Goal: Information Seeking & Learning: Check status

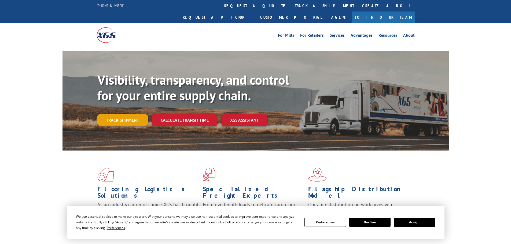
click at [118, 114] on link "Track shipment" at bounding box center [122, 119] width 50 height 11
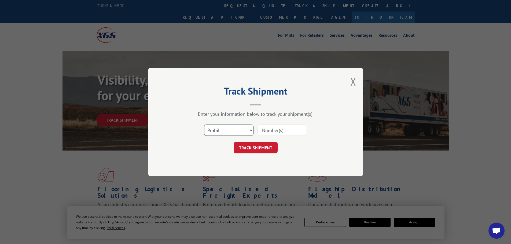
click at [233, 129] on select "Select category... Probill BOL PO" at bounding box center [228, 130] width 49 height 11
select select "bol"
click at [204, 125] on select "Select category... Probill BOL PO" at bounding box center [228, 130] width 49 height 11
click at [262, 131] on input at bounding box center [281, 130] width 49 height 11
paste input "7046236"
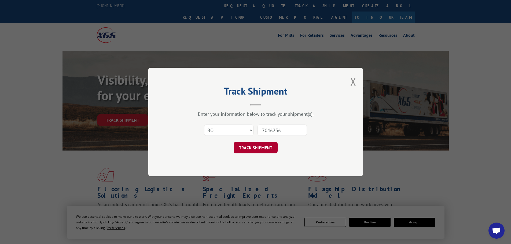
type input "7046236"
click at [254, 149] on button "TRACK SHIPMENT" at bounding box center [255, 147] width 44 height 11
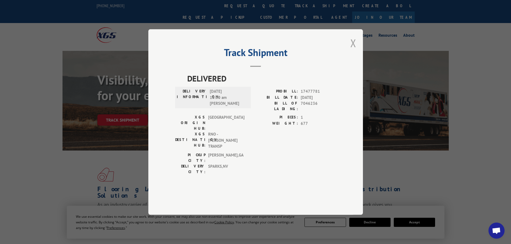
click at [353, 50] on button "Close modal" at bounding box center [353, 43] width 6 height 14
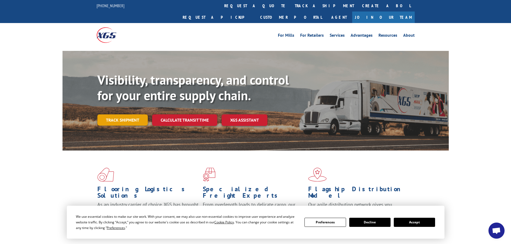
click at [131, 114] on link "Track shipment" at bounding box center [122, 119] width 50 height 11
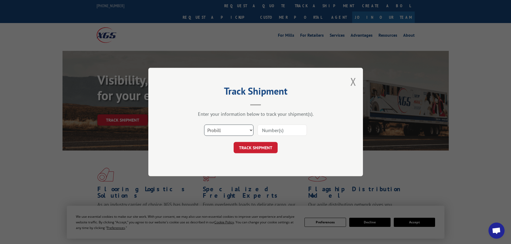
click at [215, 131] on select "Select category... Probill BOL PO" at bounding box center [228, 130] width 49 height 11
select select "bol"
click at [204, 125] on select "Select category... Probill BOL PO" at bounding box center [228, 130] width 49 height 11
click at [269, 130] on input at bounding box center [281, 130] width 49 height 11
paste input "5522252"
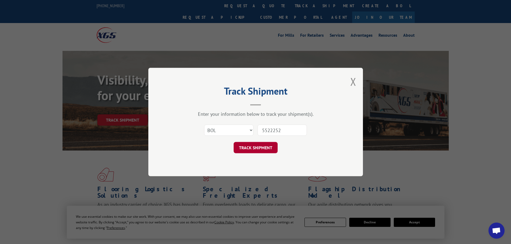
type input "5522252"
click at [255, 147] on button "TRACK SHIPMENT" at bounding box center [255, 147] width 44 height 11
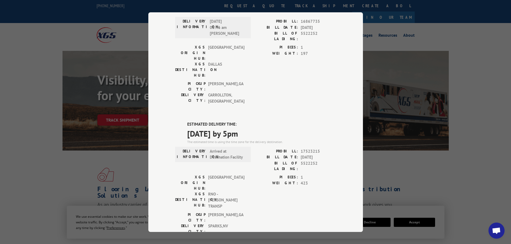
scroll to position [54, 0]
